Goal: Task Accomplishment & Management: Use online tool/utility

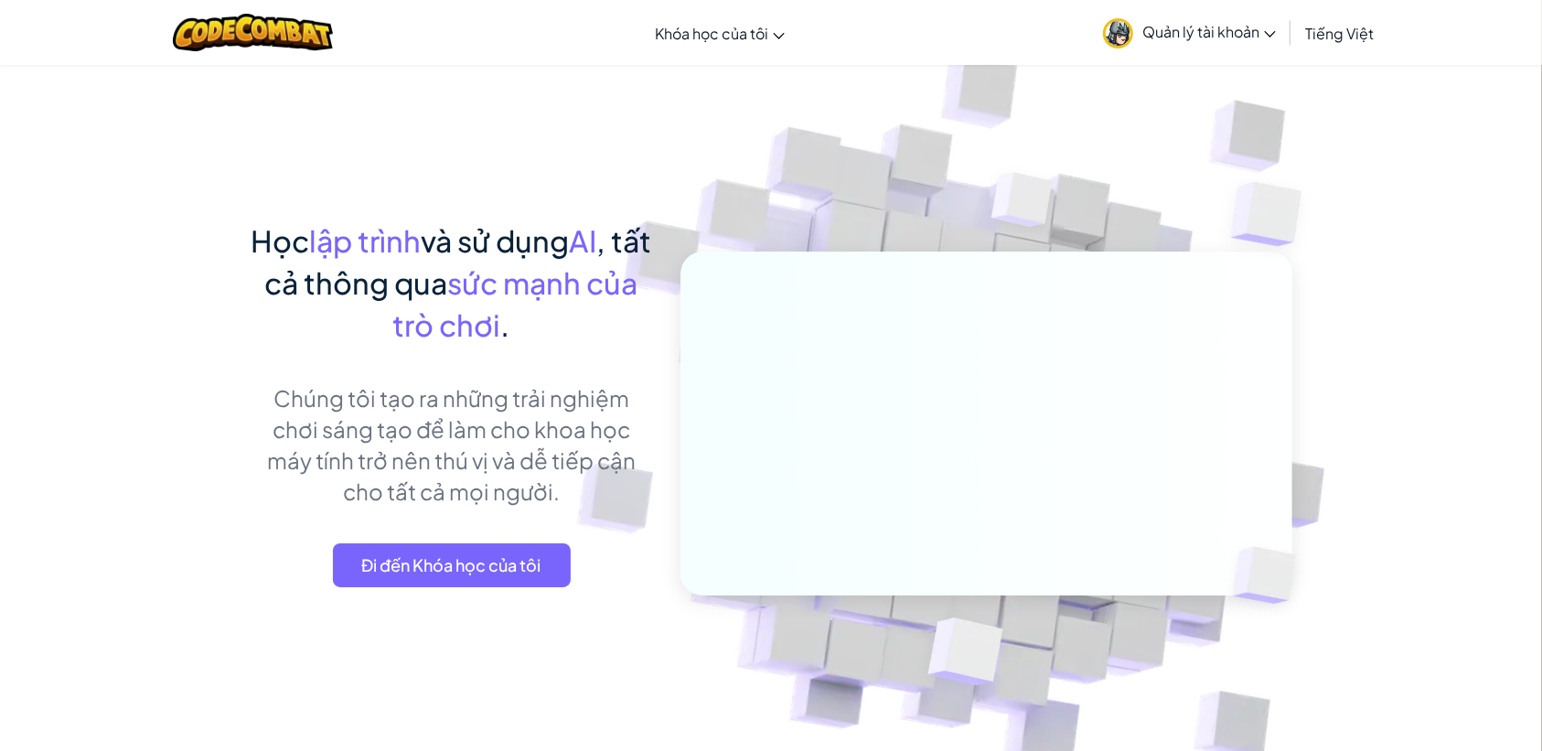
click at [1181, 50] on link "Quản lý tài khoản" at bounding box center [1189, 33] width 191 height 58
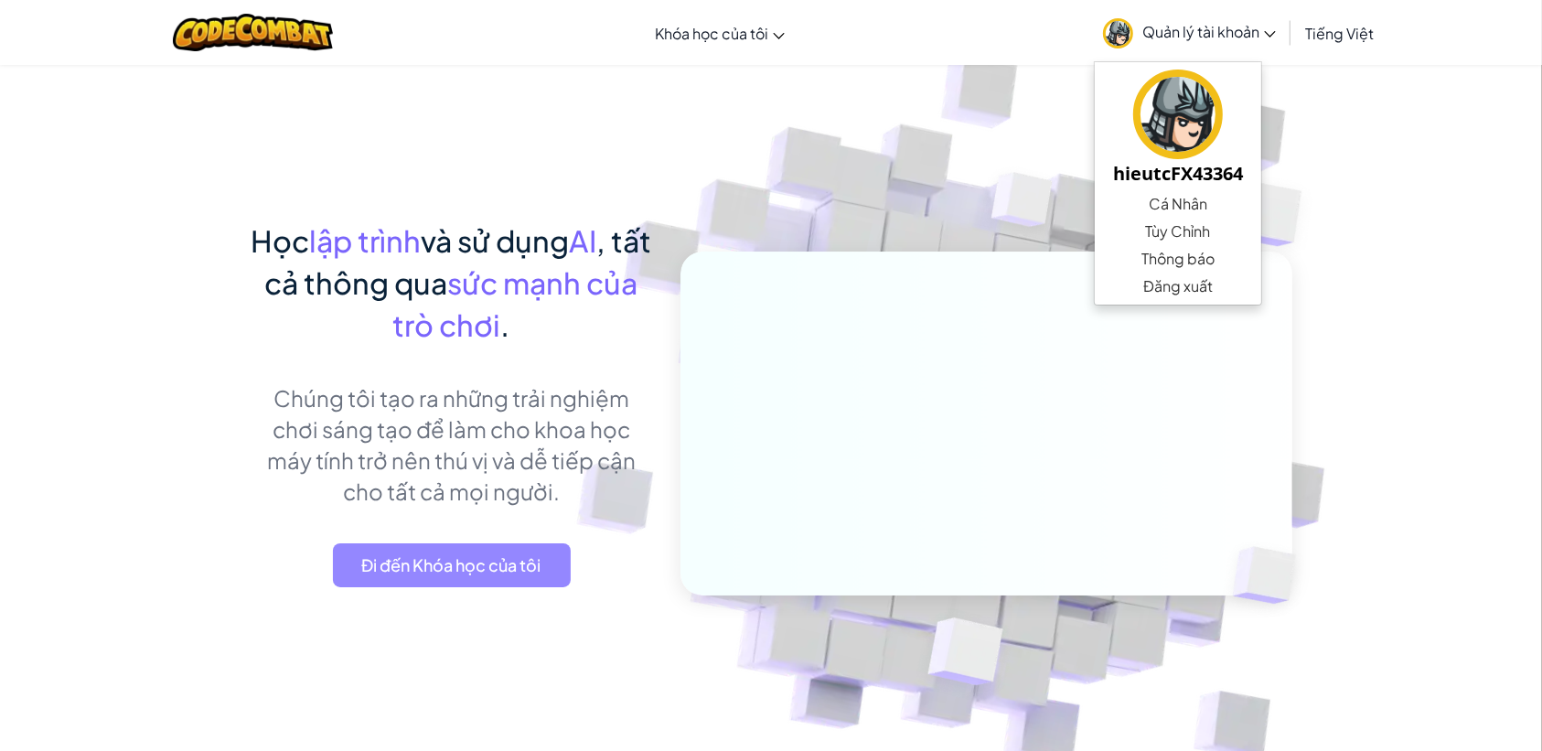
click at [458, 559] on span "Đi đến Khóa học của tôi" at bounding box center [452, 565] width 238 height 44
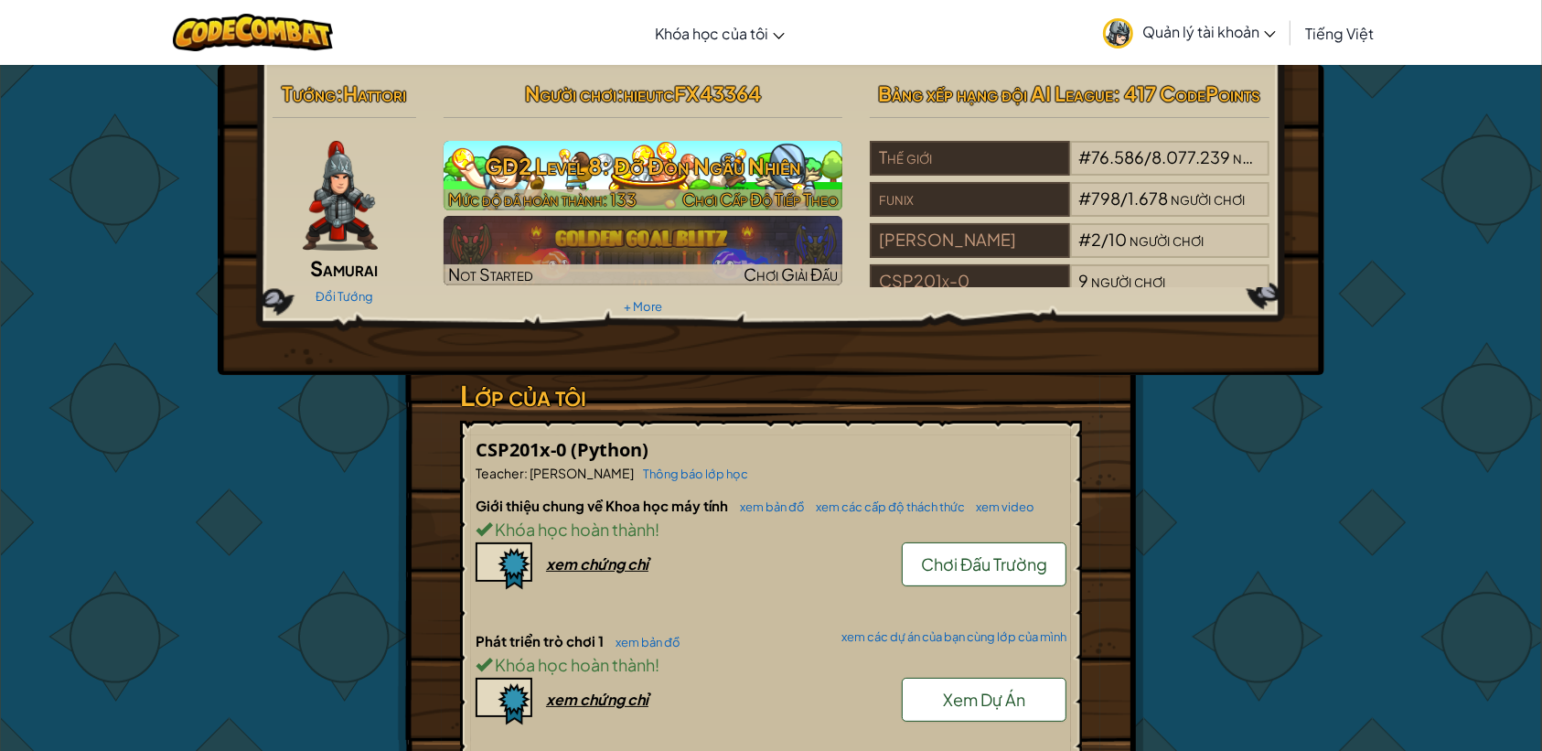
click at [637, 163] on h3 "GD2 Level 8: Đỡ Đòn Ngẫu Nhiên" at bounding box center [644, 165] width 400 height 41
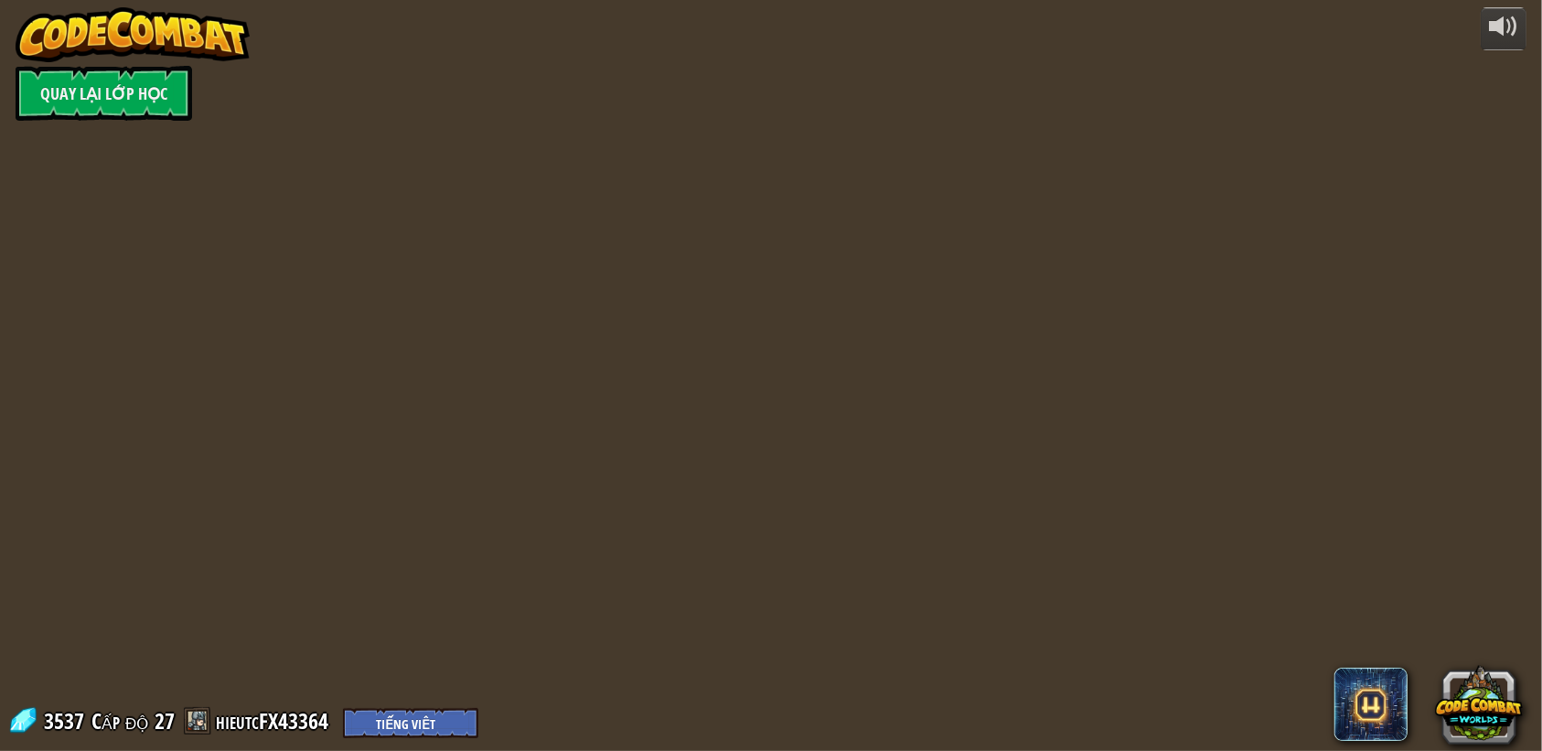
select select "vi"
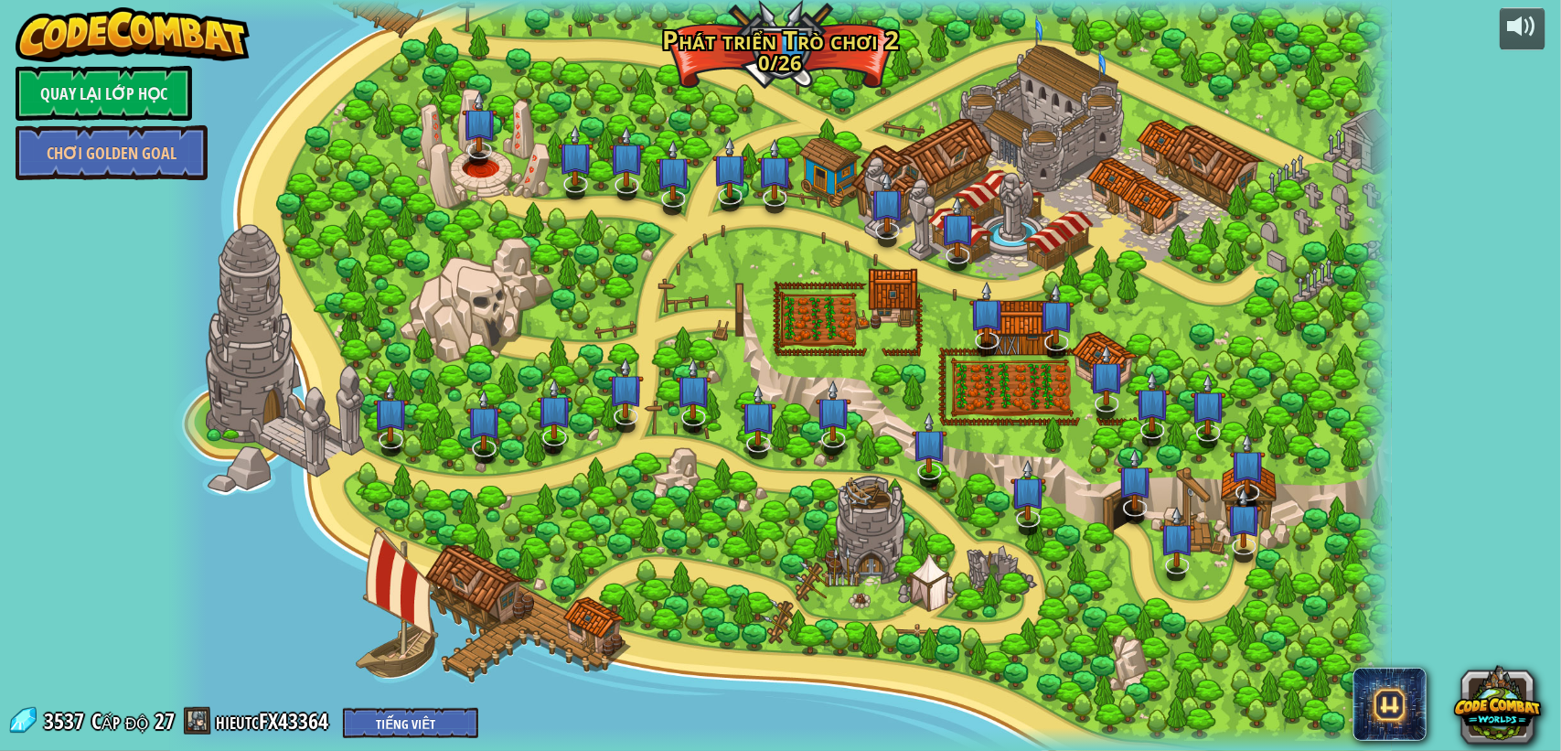
select select "vi"
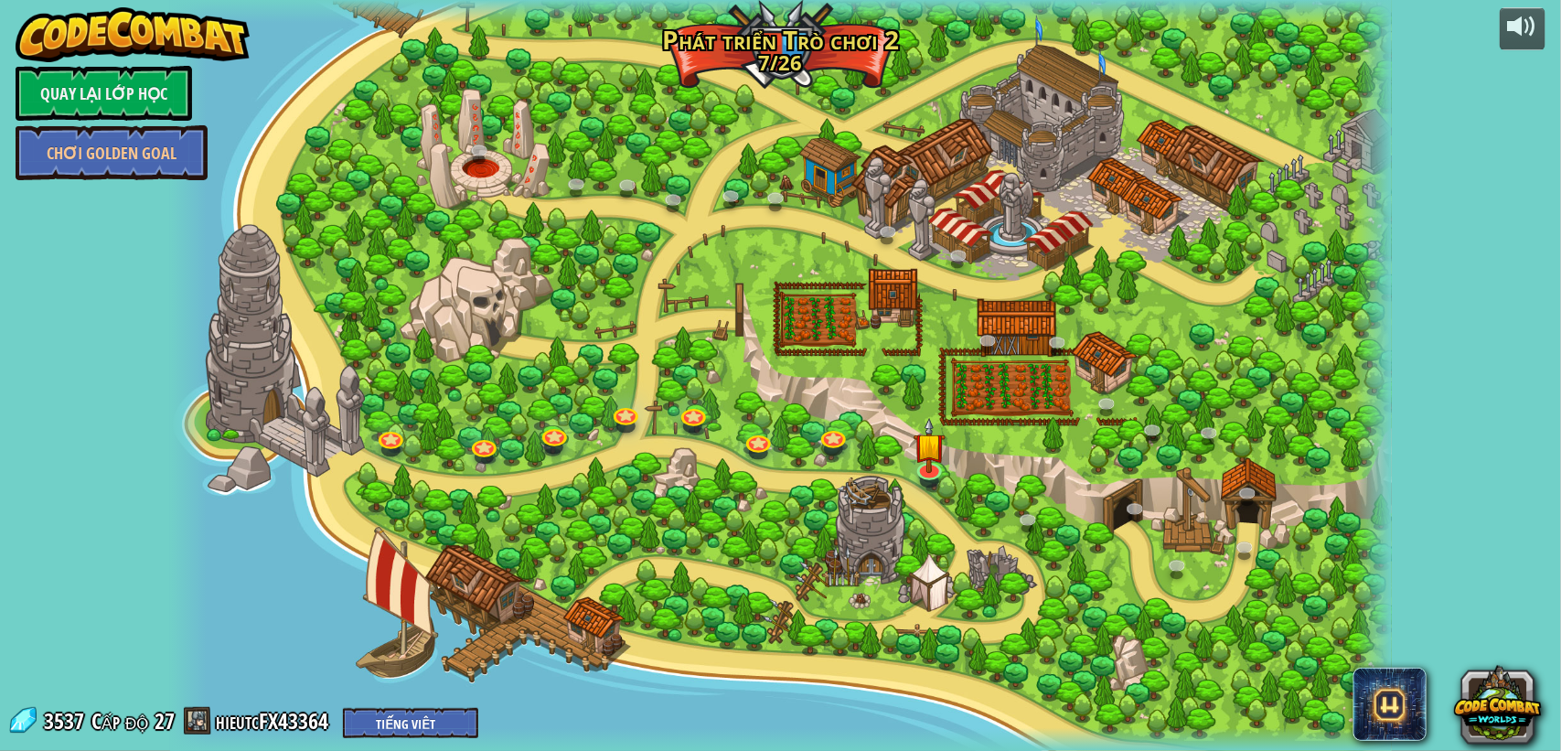
select select "vi"
click at [833, 427] on link at bounding box center [833, 439] width 37 height 27
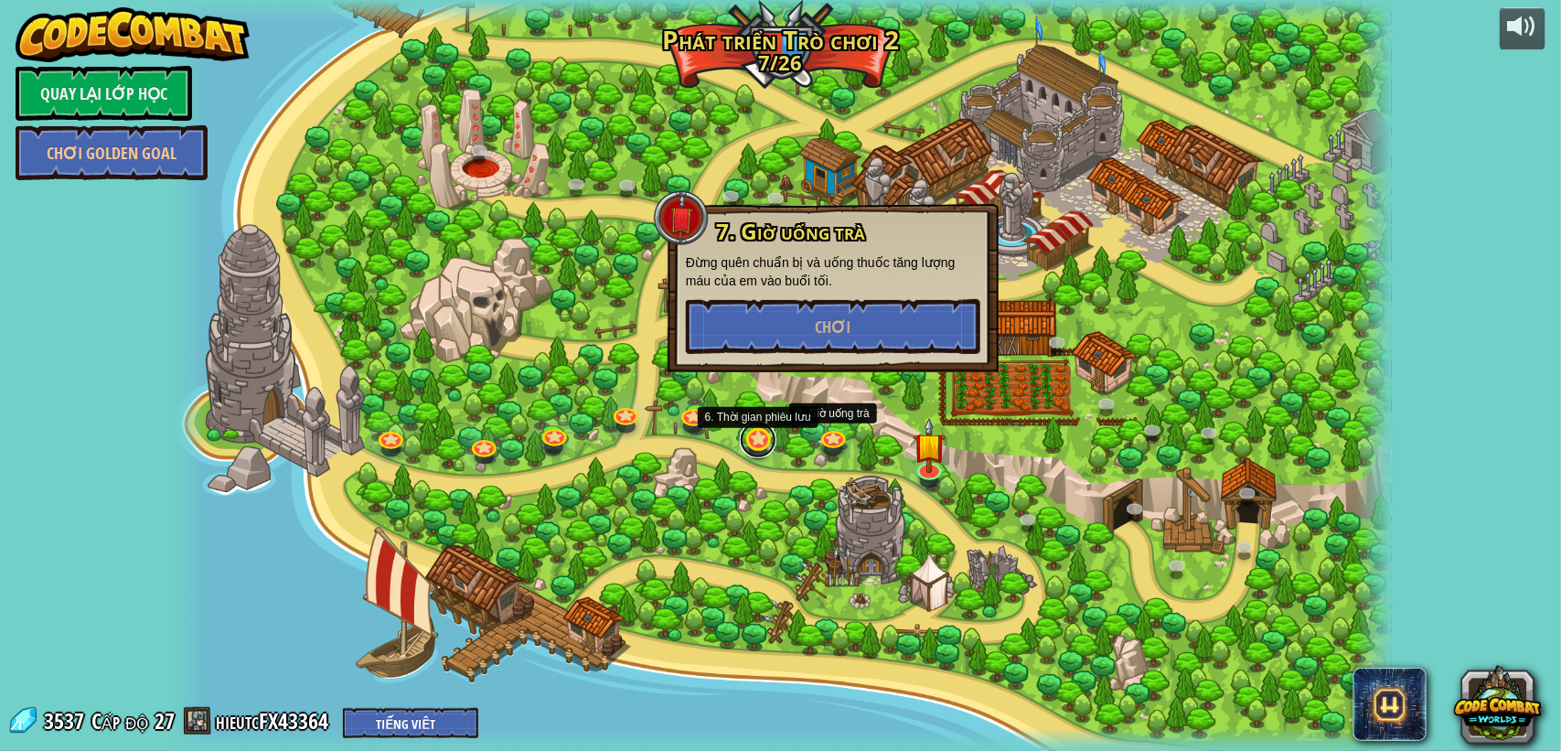
click at [760, 440] on link at bounding box center [758, 440] width 37 height 37
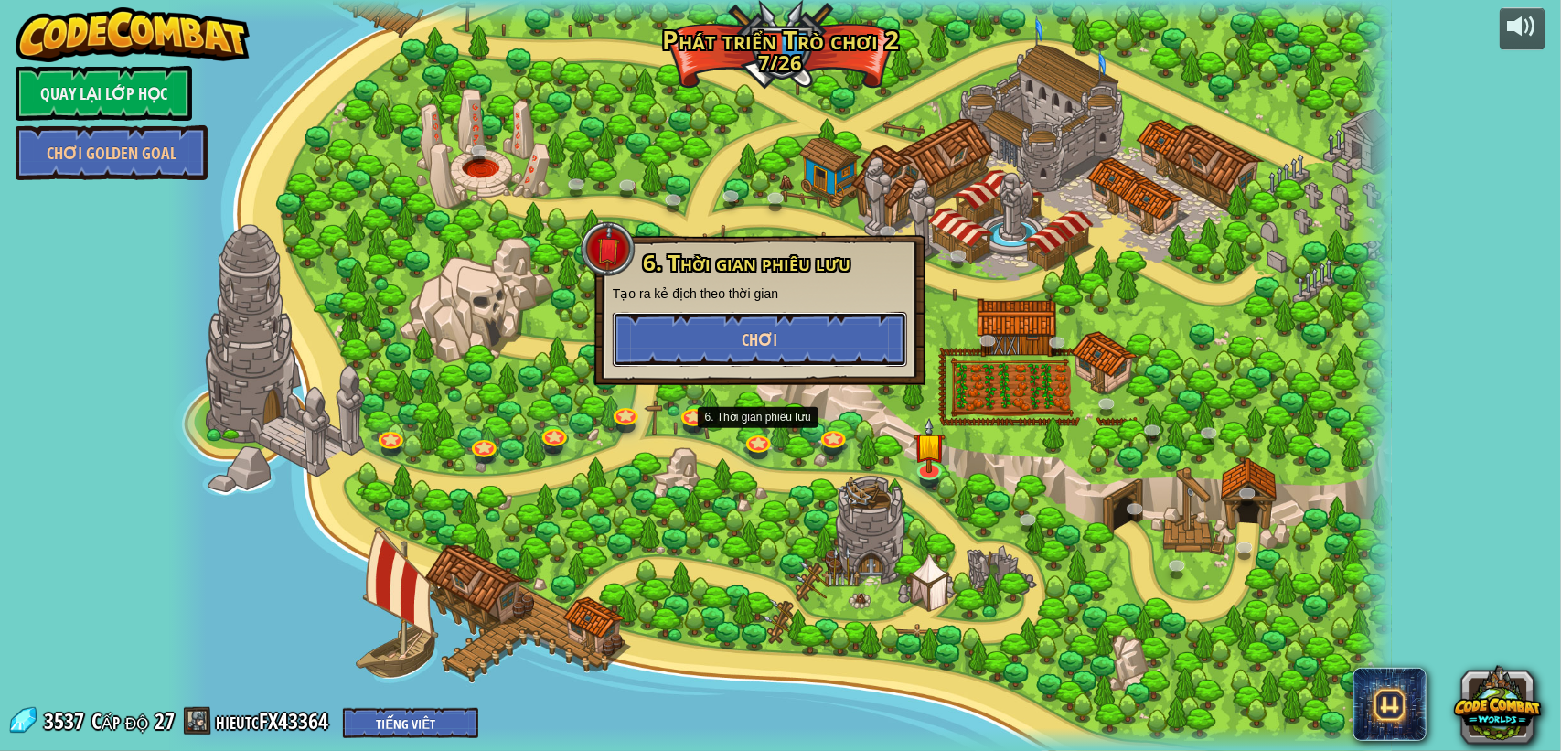
click at [803, 327] on button "Chơi" at bounding box center [760, 339] width 294 height 55
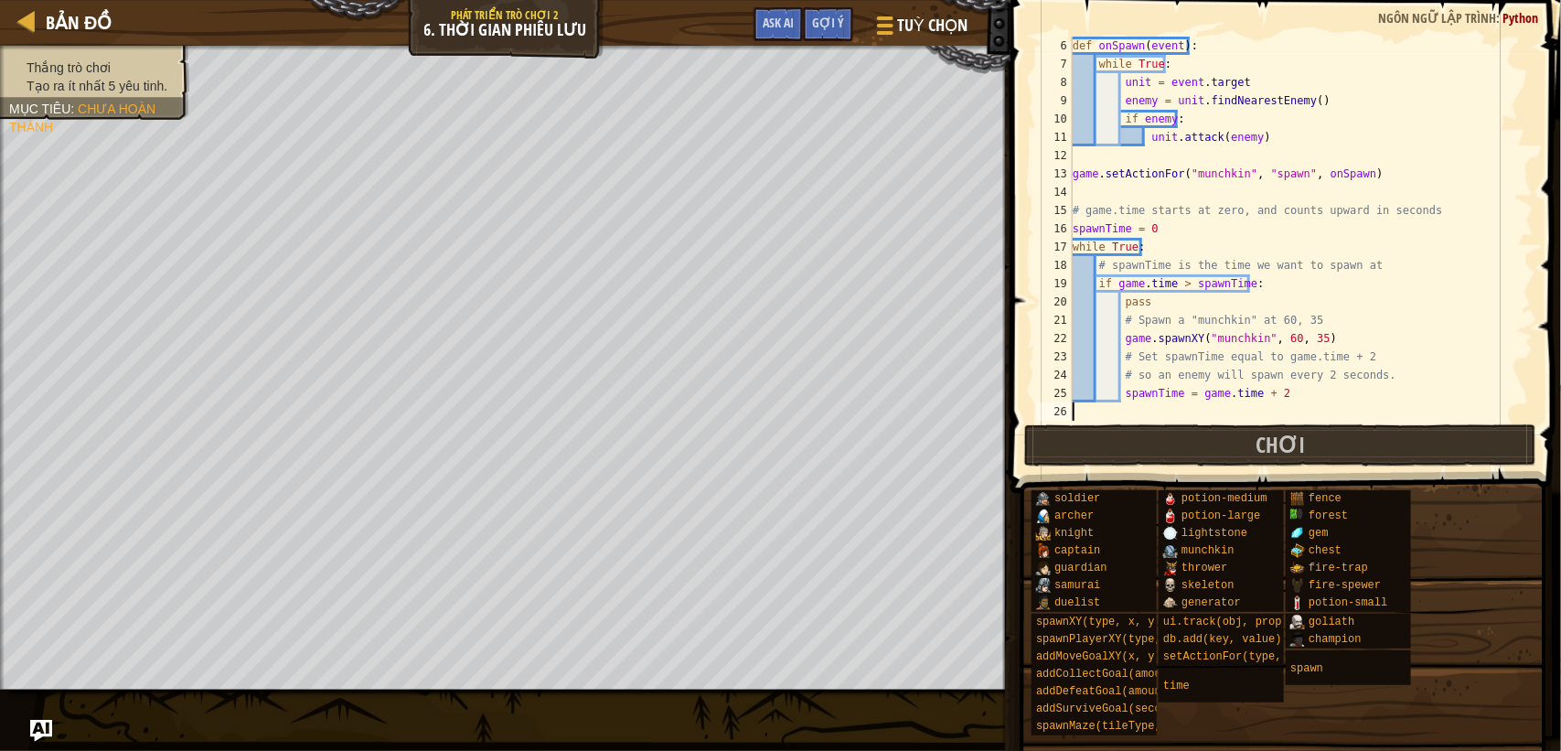
scroll to position [91, 0]
drag, startPoint x: 1315, startPoint y: 337, endPoint x: 1121, endPoint y: 337, distance: 193.9
click at [1121, 337] on div "def onSpawn ( event ) : while True : unit = event . target enemy = unit . findN…" at bounding box center [1291, 247] width 445 height 421
type textarea "game.spawnXY("munchkin", 60, 35)"
click at [1318, 336] on div "def onSpawn ( event ) : while True : unit = event . target enemy = unit . findN…" at bounding box center [1291, 229] width 445 height 384
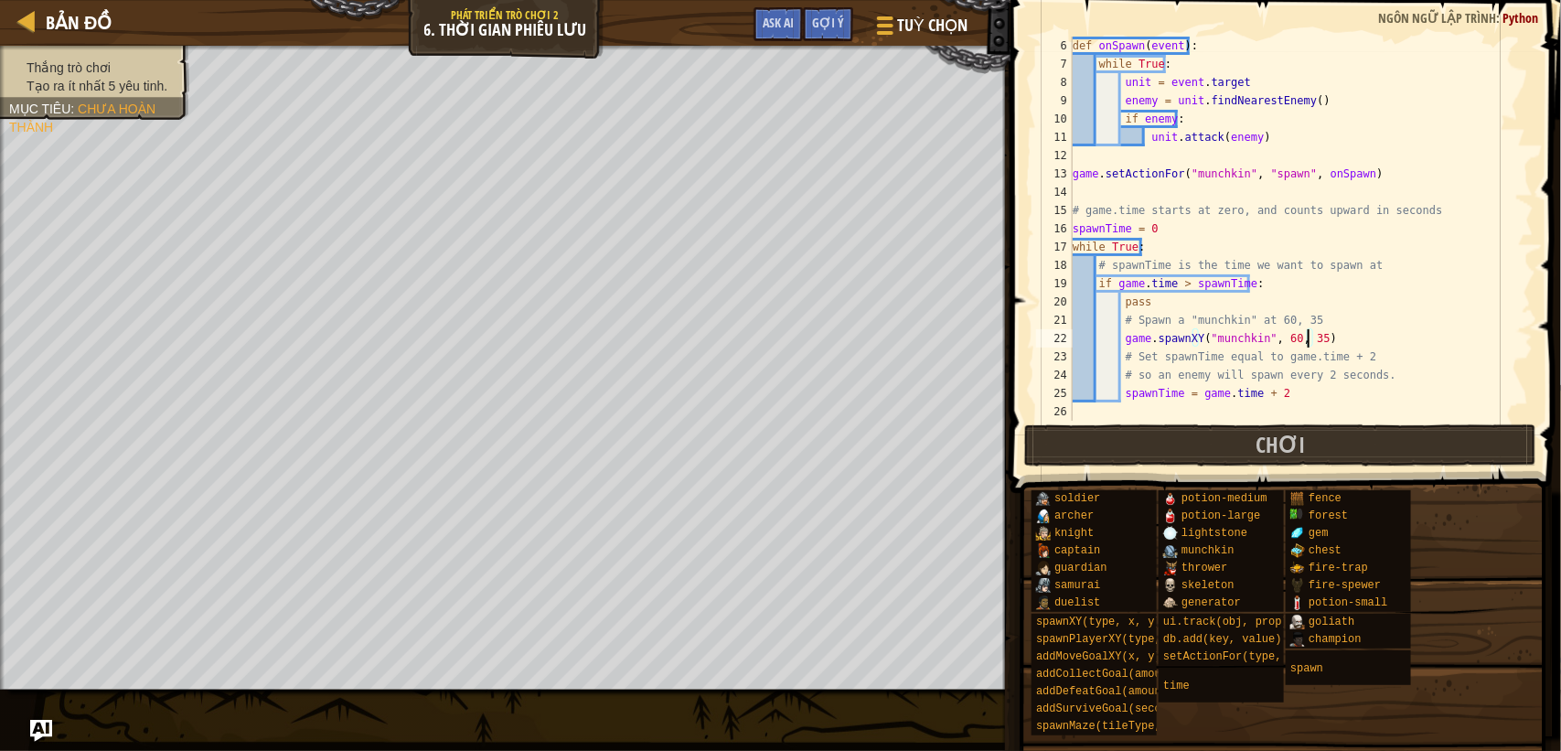
click at [1310, 339] on div "def onSpawn ( event ) : while True : unit = event . target enemy = unit . findN…" at bounding box center [1291, 247] width 445 height 421
click at [1317, 338] on div "def onSpawn ( event ) : while True : unit = event . target enemy = unit . findN…" at bounding box center [1291, 247] width 445 height 421
drag, startPoint x: 1317, startPoint y: 338, endPoint x: 1127, endPoint y: 341, distance: 190.3
click at [1118, 343] on div "def onSpawn ( event ) : while True : unit = event . target enemy = unit . findN…" at bounding box center [1291, 247] width 445 height 421
click at [1333, 340] on div "def onSpawn ( event ) : while True : unit = event . target enemy = unit . findN…" at bounding box center [1291, 229] width 445 height 384
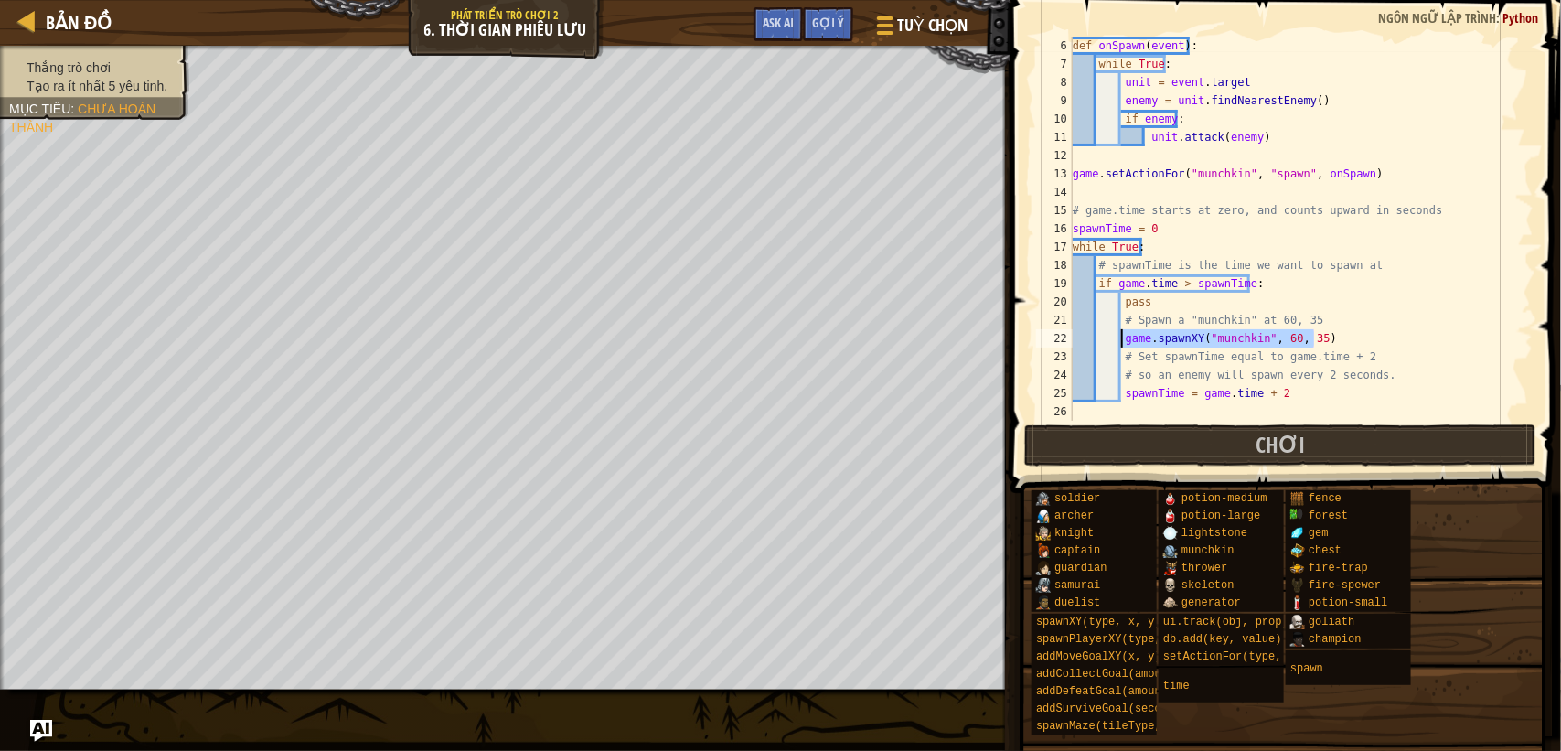
drag, startPoint x: 1323, startPoint y: 340, endPoint x: 1122, endPoint y: 337, distance: 201.2
click at [1122, 337] on div "def onSpawn ( event ) : while True : unit = event . target enemy = unit . findN…" at bounding box center [1291, 247] width 445 height 421
click at [1322, 339] on div "def onSpawn ( event ) : while True : unit = event . target enemy = unit . findN…" at bounding box center [1291, 229] width 445 height 384
drag, startPoint x: 1322, startPoint y: 339, endPoint x: 1121, endPoint y: 334, distance: 200.4
click at [1121, 334] on div "def onSpawn ( event ) : while True : unit = event . target enemy = unit . findN…" at bounding box center [1291, 247] width 445 height 421
